Goal: Transaction & Acquisition: Obtain resource

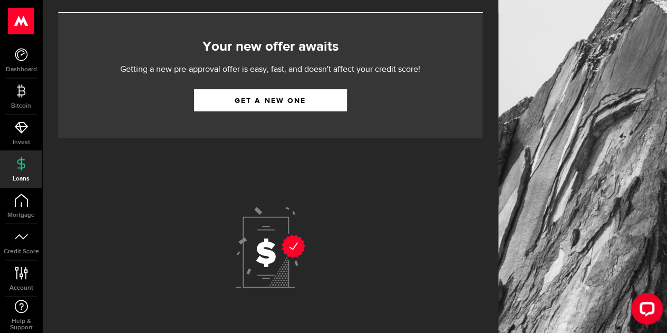
scroll to position [132, 0]
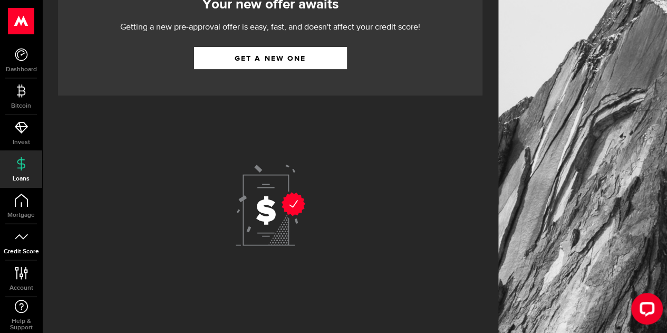
click at [23, 252] on span "Credit Score" at bounding box center [21, 252] width 42 height 6
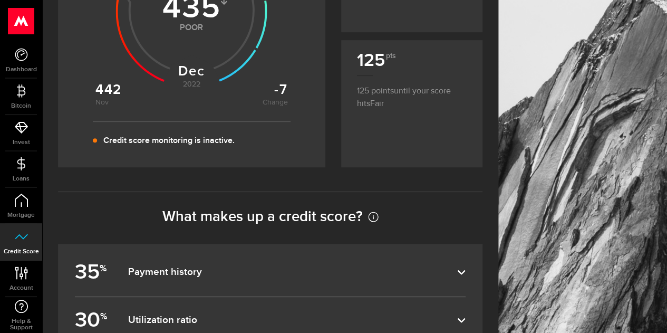
scroll to position [317, 0]
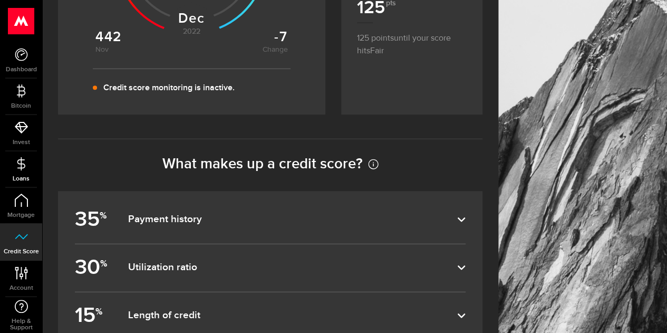
click at [21, 164] on icon at bounding box center [21, 163] width 13 height 13
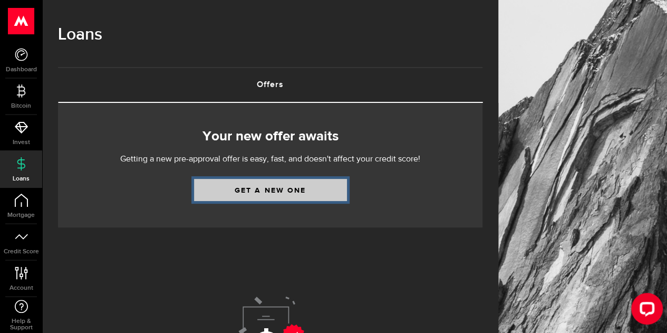
click at [280, 199] on link "Get a new one" at bounding box center [270, 190] width 153 height 22
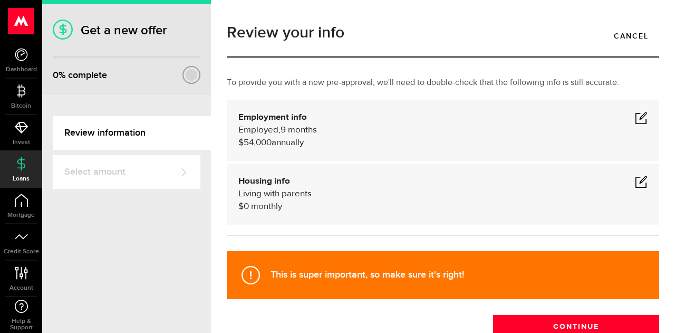
click at [638, 118] on span at bounding box center [641, 117] width 13 height 13
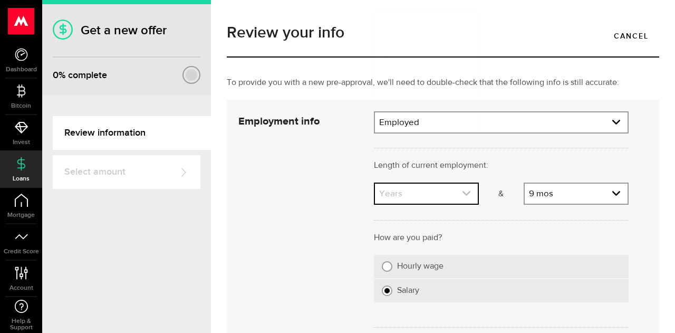
click at [448, 193] on link "expand select" at bounding box center [426, 194] width 103 height 20
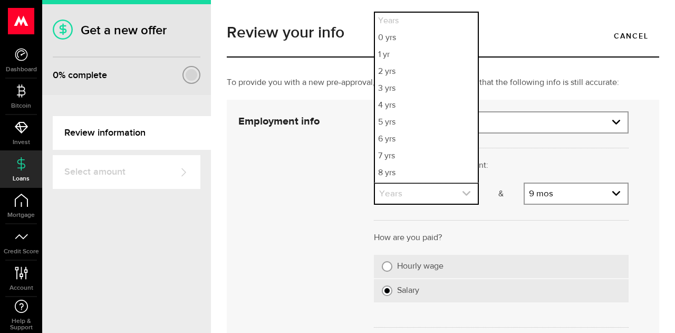
click at [448, 193] on link "expand select" at bounding box center [426, 194] width 103 height 20
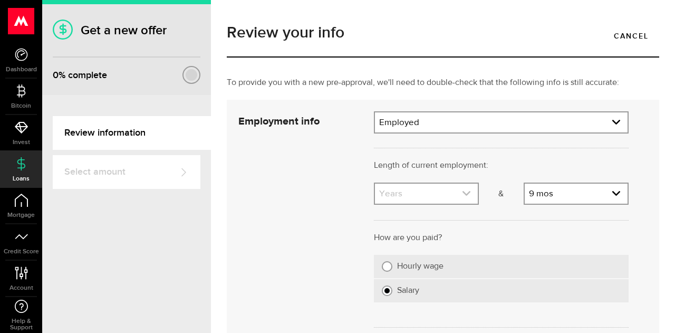
click at [448, 193] on link "expand select" at bounding box center [426, 194] width 103 height 20
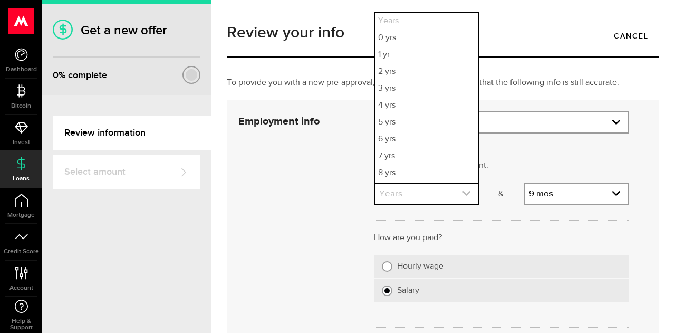
click at [448, 193] on link "expand select" at bounding box center [426, 194] width 103 height 20
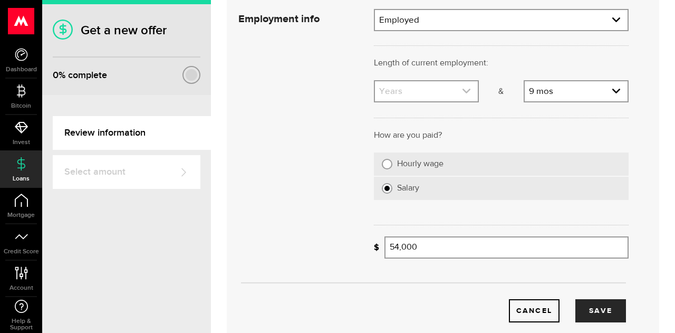
scroll to position [106, 0]
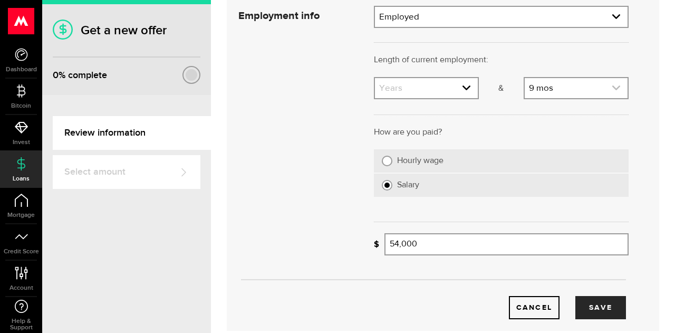
click at [612, 92] on icon "expand select" at bounding box center [616, 87] width 9 height 9
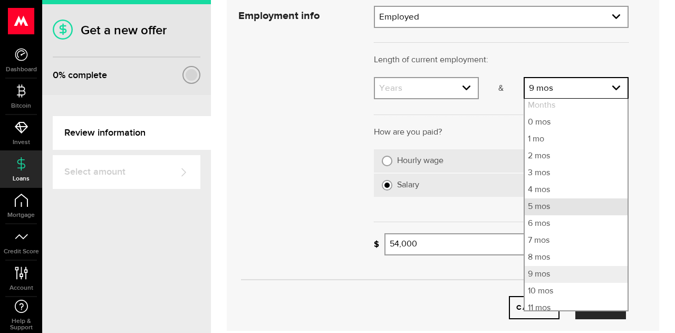
scroll to position [0, 0]
click at [569, 104] on li "Months" at bounding box center [576, 107] width 103 height 17
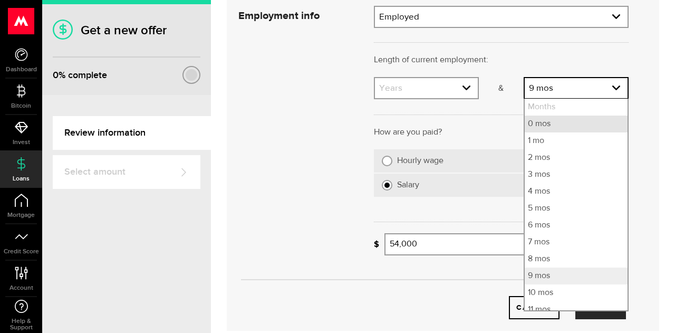
click at [541, 127] on li "0 mos" at bounding box center [576, 124] width 103 height 17
select select "0"
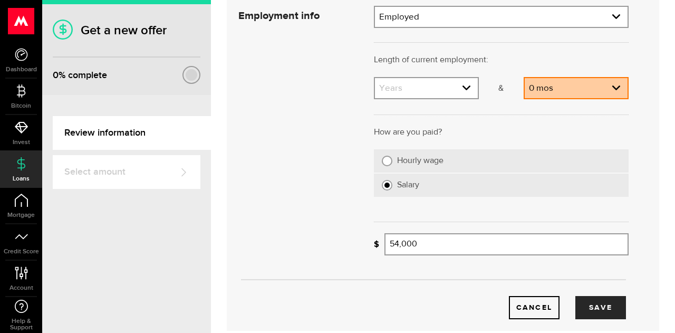
click at [426, 99] on div "Years Years 0 yrs 1 yr 2 yrs 3 yrs 4 yrs 5 yrs 6 yrs 7 yrs 8 yrs 9 yrs 10+ yrs" at bounding box center [426, 88] width 105 height 22
click at [426, 96] on link "expand select" at bounding box center [426, 88] width 103 height 20
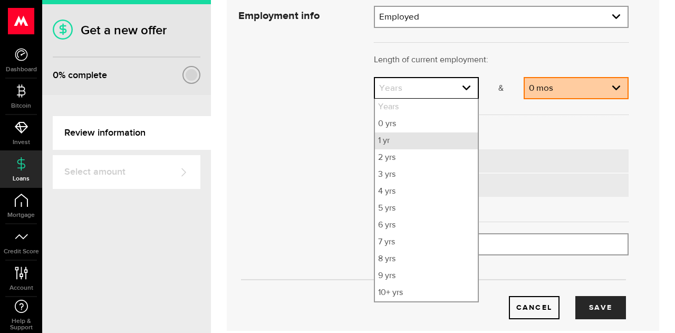
click at [418, 147] on li "1 yr" at bounding box center [426, 140] width 103 height 17
select select "1"
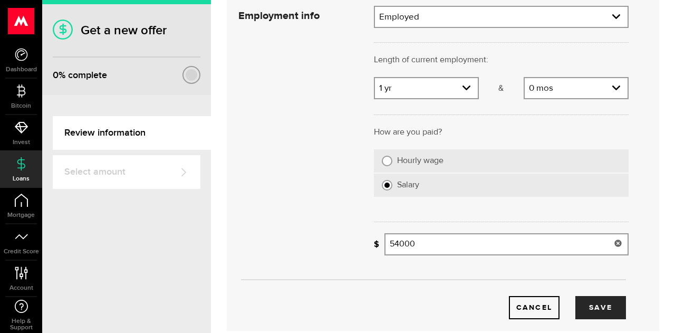
click at [423, 244] on input "54000" at bounding box center [507, 244] width 244 height 22
click at [424, 242] on input "54000" at bounding box center [507, 244] width 244 height 22
type input "67,000"
click at [586, 307] on button "Save" at bounding box center [601, 307] width 51 height 23
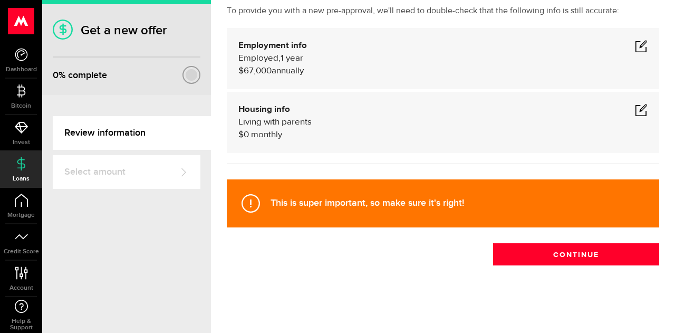
scroll to position [71, 0]
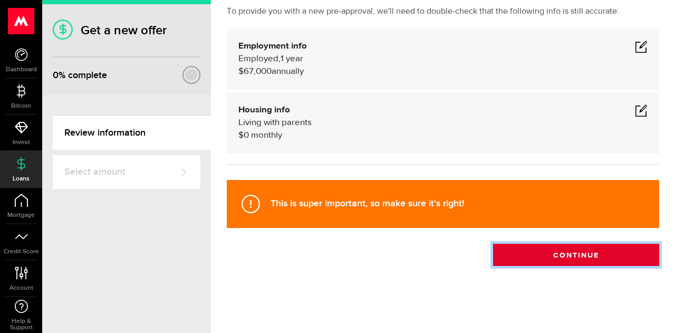
click at [581, 249] on button "Continue" at bounding box center [576, 255] width 166 height 22
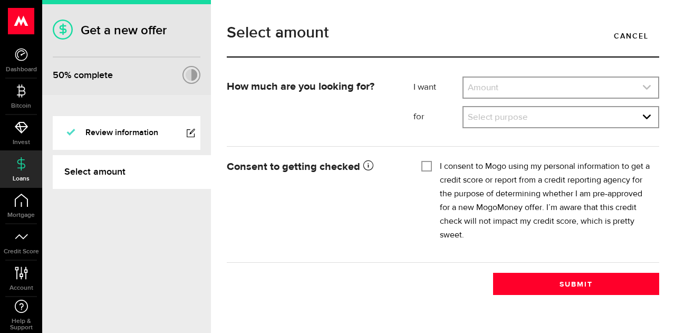
click at [560, 92] on link "expand select" at bounding box center [561, 88] width 195 height 20
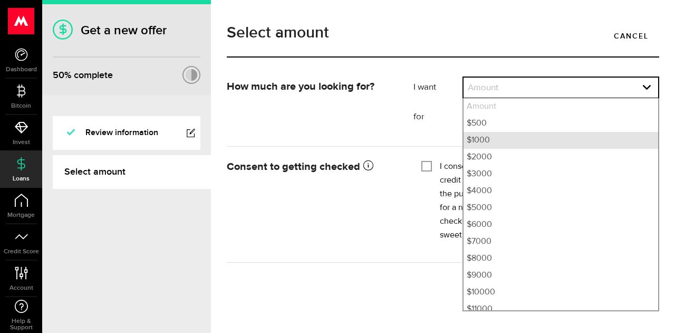
click at [546, 132] on li "$1000" at bounding box center [561, 140] width 195 height 17
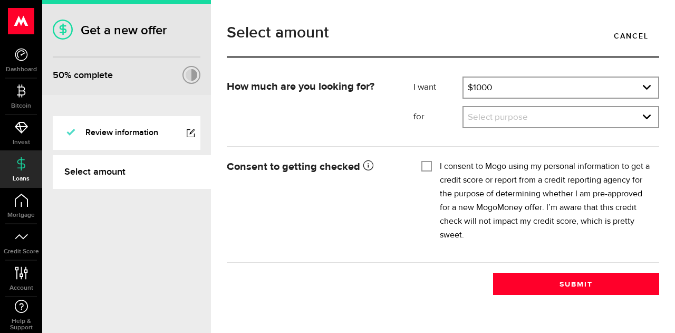
click at [570, 75] on div "Select amount Cancel" at bounding box center [443, 46] width 448 height 62
click at [564, 88] on link "expand select" at bounding box center [561, 88] width 195 height 20
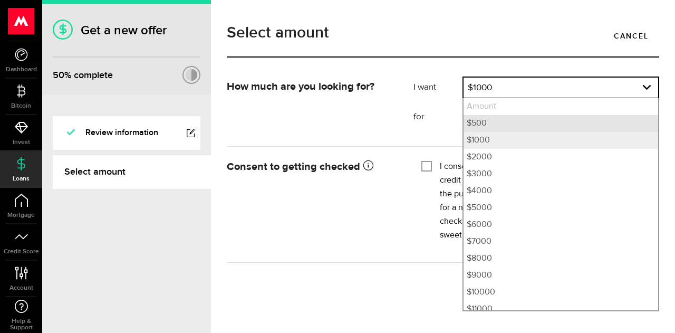
click at [552, 119] on li "$500" at bounding box center [561, 123] width 195 height 17
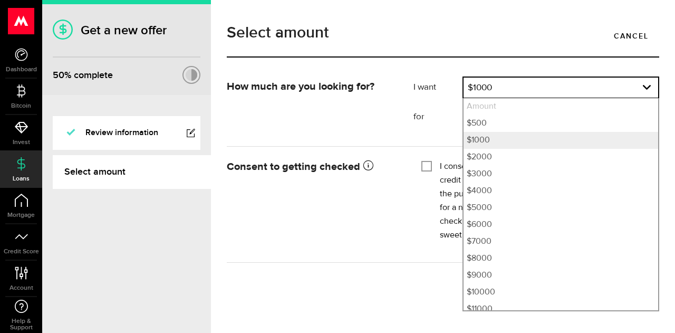
select select "500"
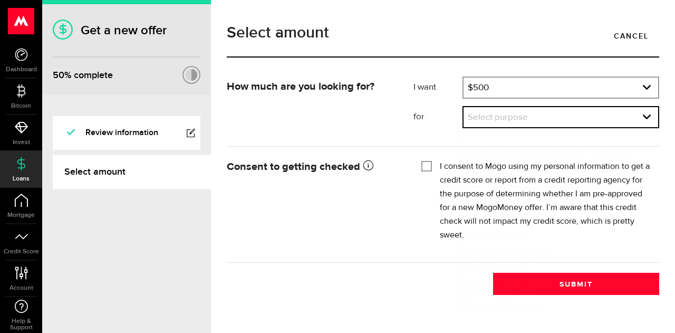
click at [552, 119] on link "expand select" at bounding box center [561, 117] width 195 height 20
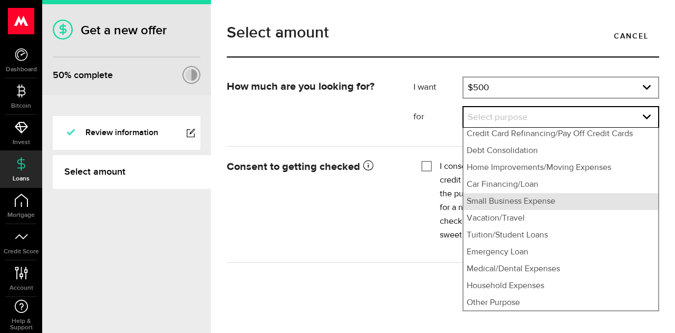
scroll to position [20, 0]
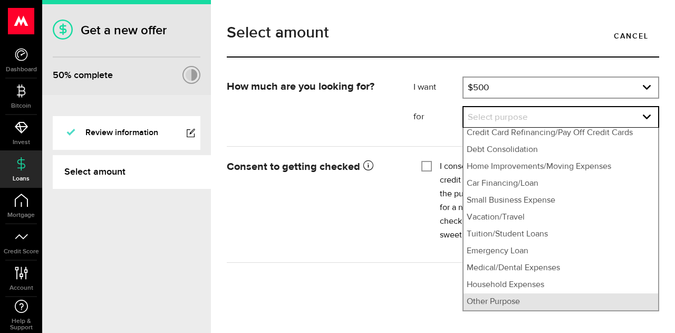
click at [546, 298] on li "Other Purpose" at bounding box center [561, 301] width 195 height 17
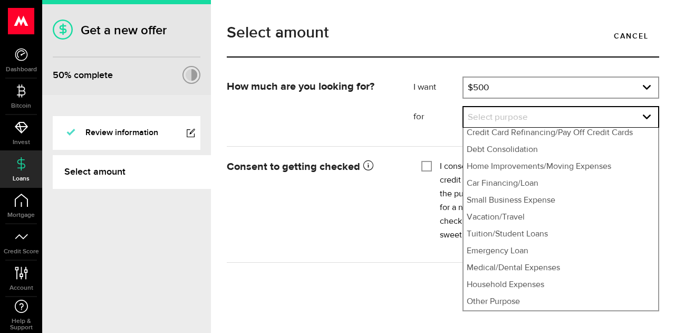
select select "Other Purpose"
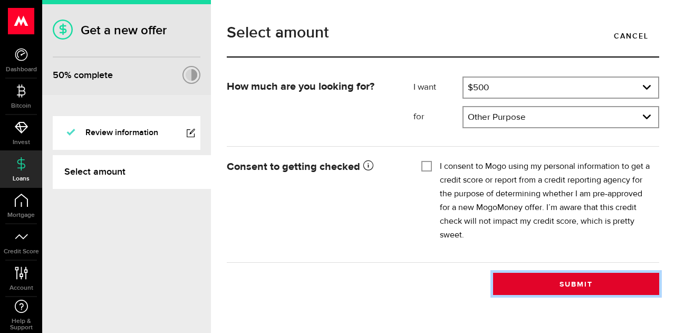
click at [554, 283] on button "Submit" at bounding box center [576, 284] width 166 height 22
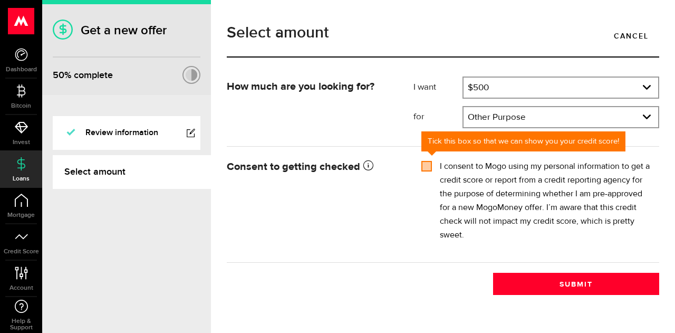
click at [604, 251] on div "Tick this box so that we can show you your credit score! I consent to Mogo usin…" at bounding box center [537, 204] width 246 height 95
